Goal: Task Accomplishment & Management: Complete application form

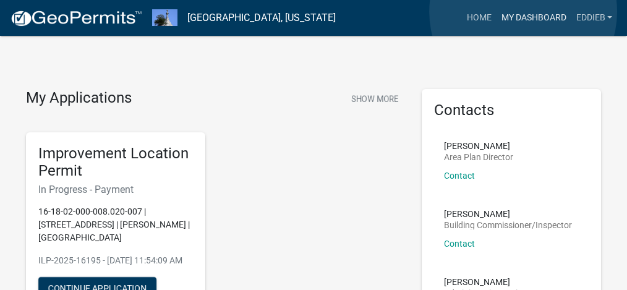
click at [523, 12] on link "My Dashboard" at bounding box center [533, 17] width 75 height 23
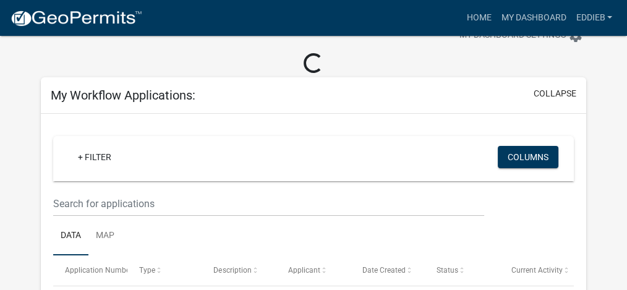
scroll to position [124, 0]
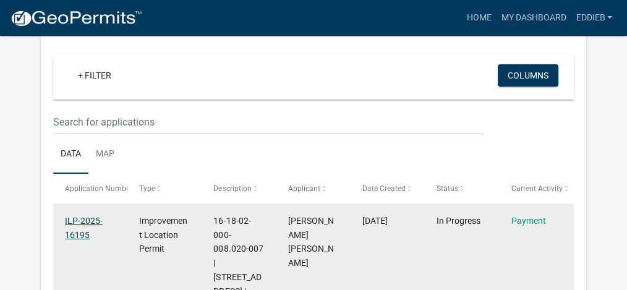
click at [84, 218] on link "ILP-2025-16195" at bounding box center [84, 228] width 38 height 24
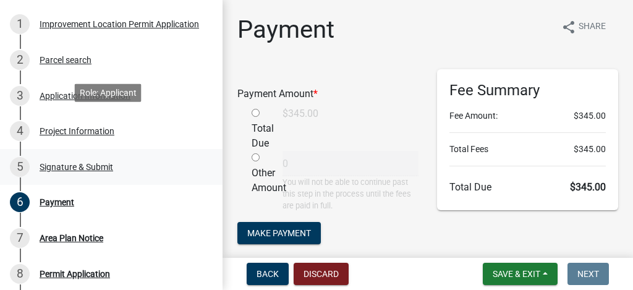
scroll to position [247, 0]
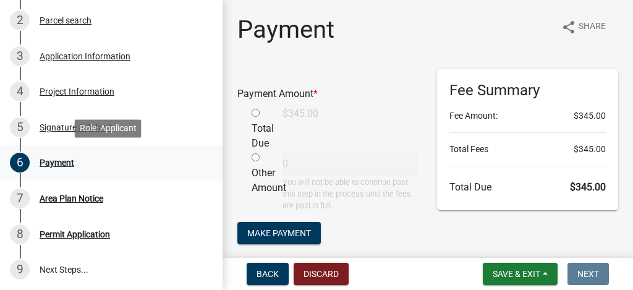
click at [60, 164] on div "Payment" at bounding box center [57, 162] width 35 height 9
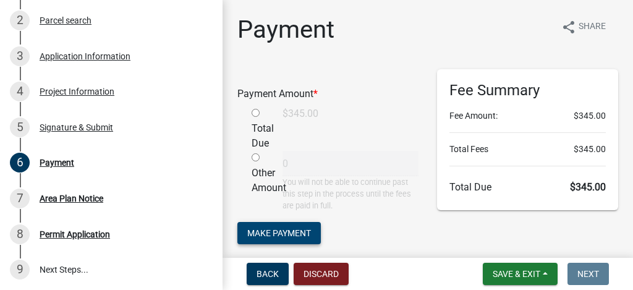
click at [275, 234] on span "Make Payment" at bounding box center [279, 232] width 64 height 10
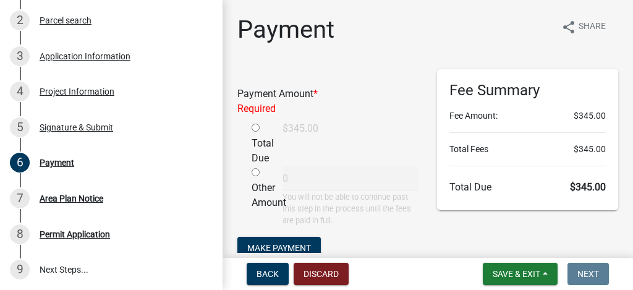
click at [256, 127] on input "radio" at bounding box center [255, 128] width 8 height 8
radio input "true"
type input "345"
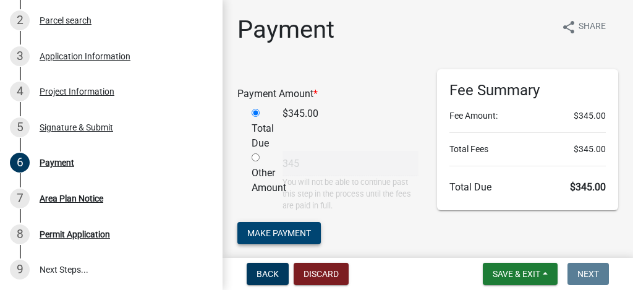
click at [293, 234] on span "Make Payment" at bounding box center [279, 232] width 64 height 10
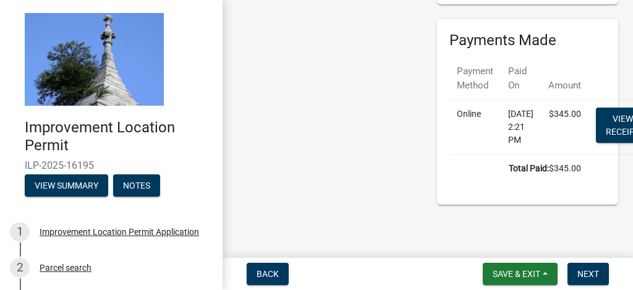
scroll to position [230, 0]
click at [616, 108] on link "View receipt" at bounding box center [623, 125] width 54 height 35
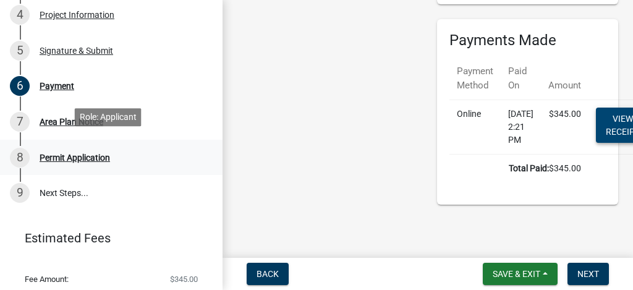
scroll to position [329, 0]
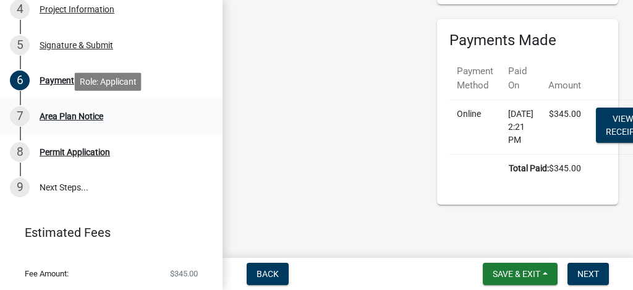
click at [50, 115] on div "Area Plan Notice" at bounding box center [72, 116] width 64 height 9
click at [75, 116] on div "Area Plan Notice" at bounding box center [72, 116] width 64 height 9
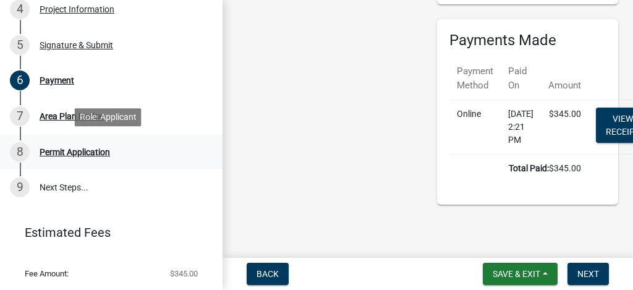
click at [71, 150] on div "Permit Application" at bounding box center [75, 152] width 70 height 9
click at [49, 185] on link "9 Next Steps..." at bounding box center [111, 187] width 222 height 36
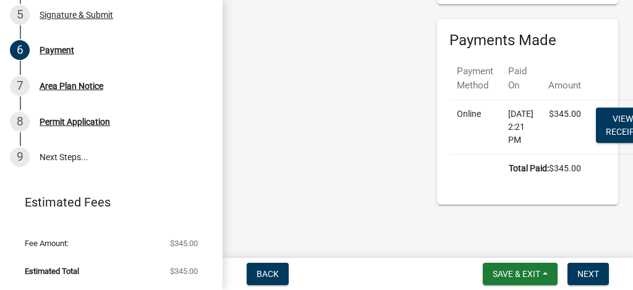
scroll to position [189, 0]
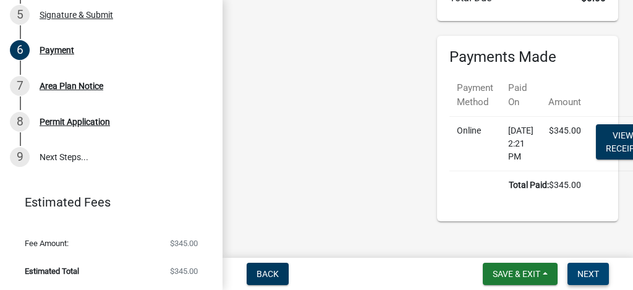
click at [592, 269] on span "Next" at bounding box center [588, 274] width 22 height 10
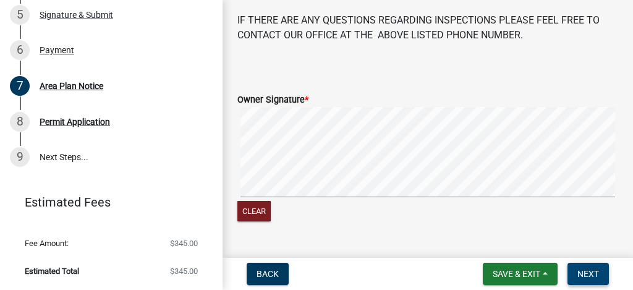
scroll to position [889, 0]
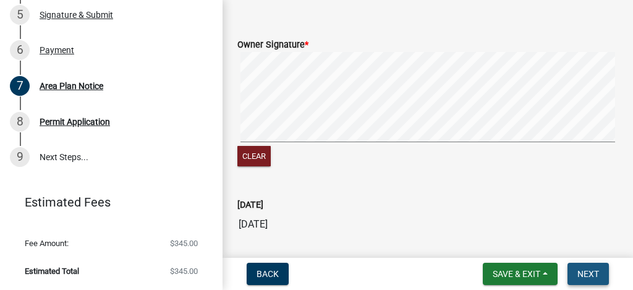
click at [581, 272] on span "Next" at bounding box center [588, 274] width 22 height 10
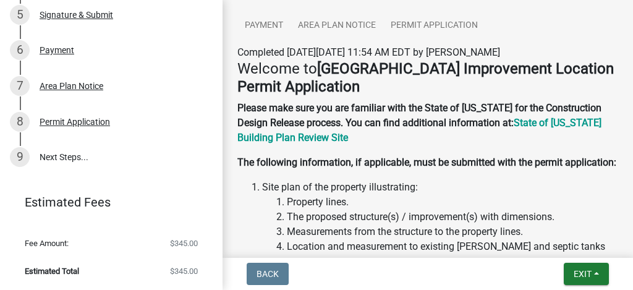
scroll to position [0, 0]
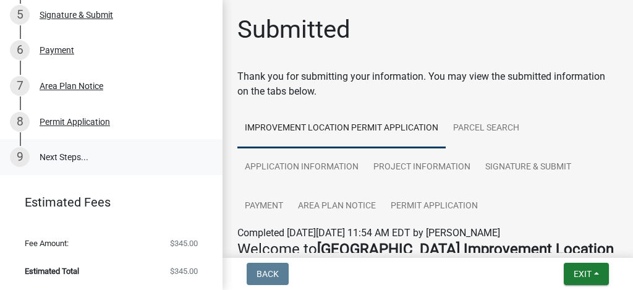
drag, startPoint x: 75, startPoint y: 153, endPoint x: 92, endPoint y: 146, distance: 18.3
click at [76, 153] on link "9 Next Steps..." at bounding box center [111, 157] width 222 height 36
click at [79, 120] on div "Permit Application" at bounding box center [75, 121] width 70 height 9
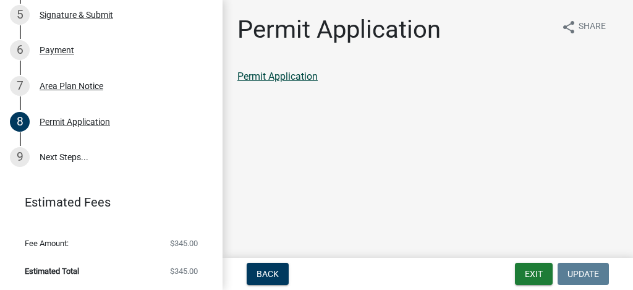
click at [293, 75] on link "Permit Application" at bounding box center [277, 76] width 80 height 12
click at [60, 156] on link "9 Next Steps..." at bounding box center [111, 157] width 222 height 36
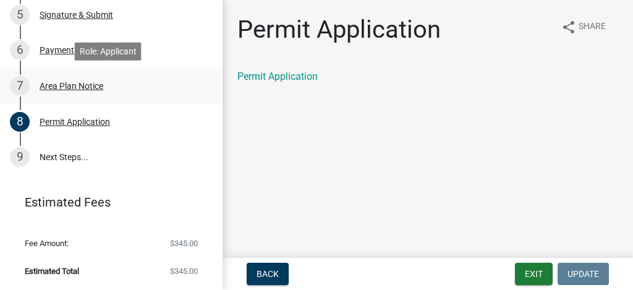
click at [66, 83] on div "Area Plan Notice" at bounding box center [72, 86] width 64 height 9
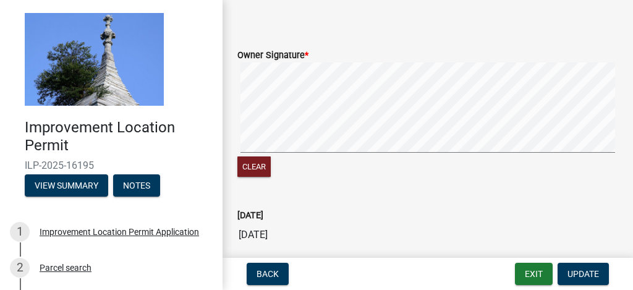
scroll to position [931, 0]
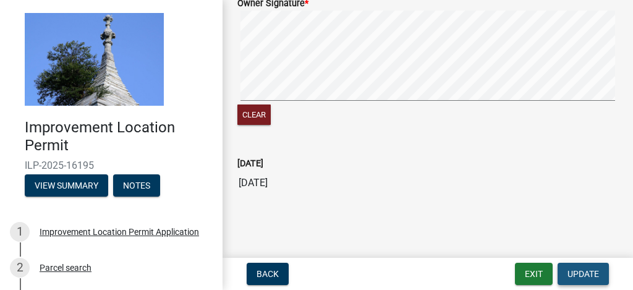
click at [577, 274] on span "Update" at bounding box center [583, 274] width 32 height 10
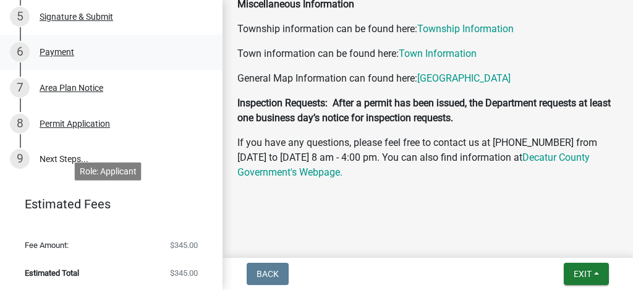
scroll to position [360, 0]
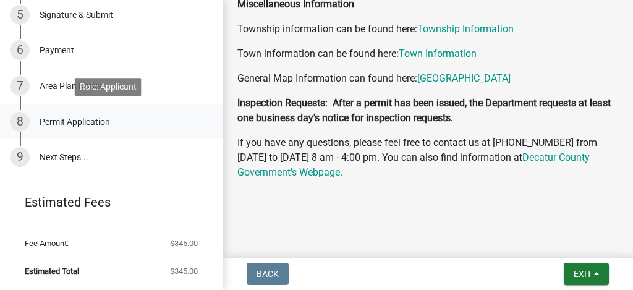
click at [74, 121] on div "Permit Application" at bounding box center [75, 121] width 70 height 9
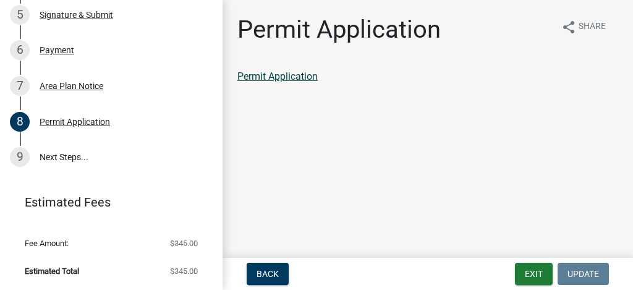
click at [282, 78] on link "Permit Application" at bounding box center [277, 76] width 80 height 12
